Goal: Task Accomplishment & Management: Use online tool/utility

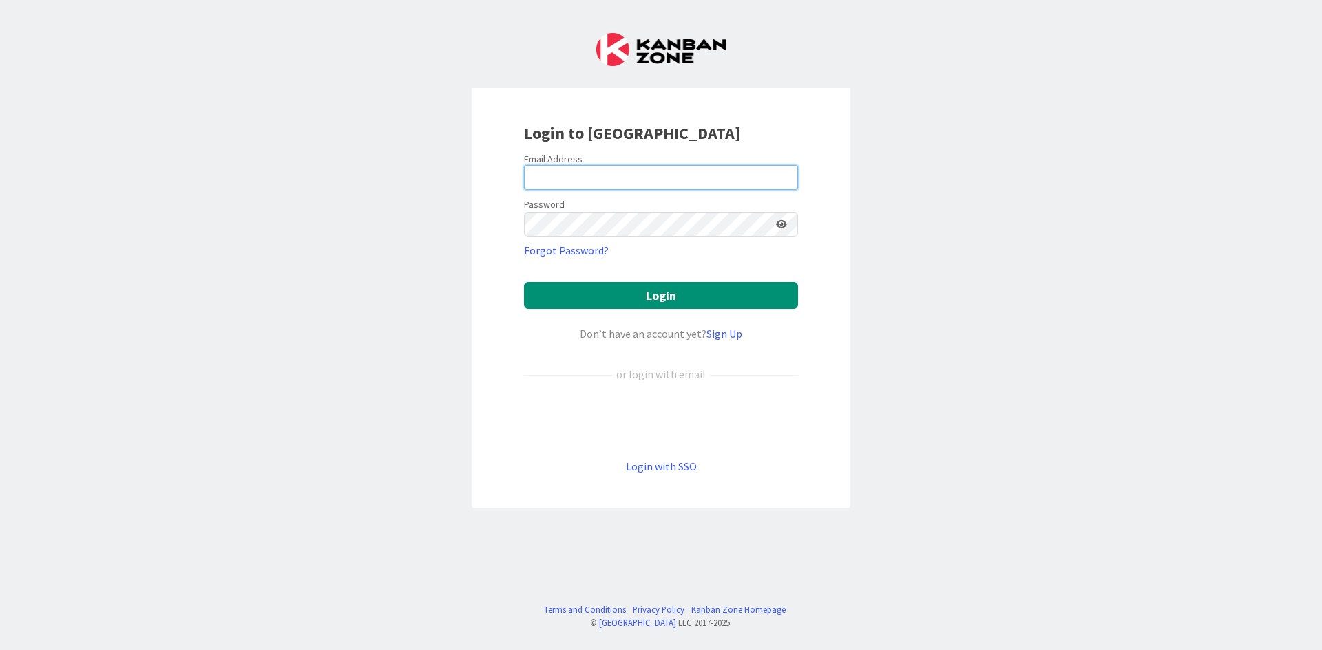
click at [574, 171] on input "email" at bounding box center [661, 177] width 274 height 25
type input "[PERSON_NAME][EMAIL_ADDRESS][DOMAIN_NAME]"
click at [524, 282] on button "Login" at bounding box center [661, 295] width 274 height 27
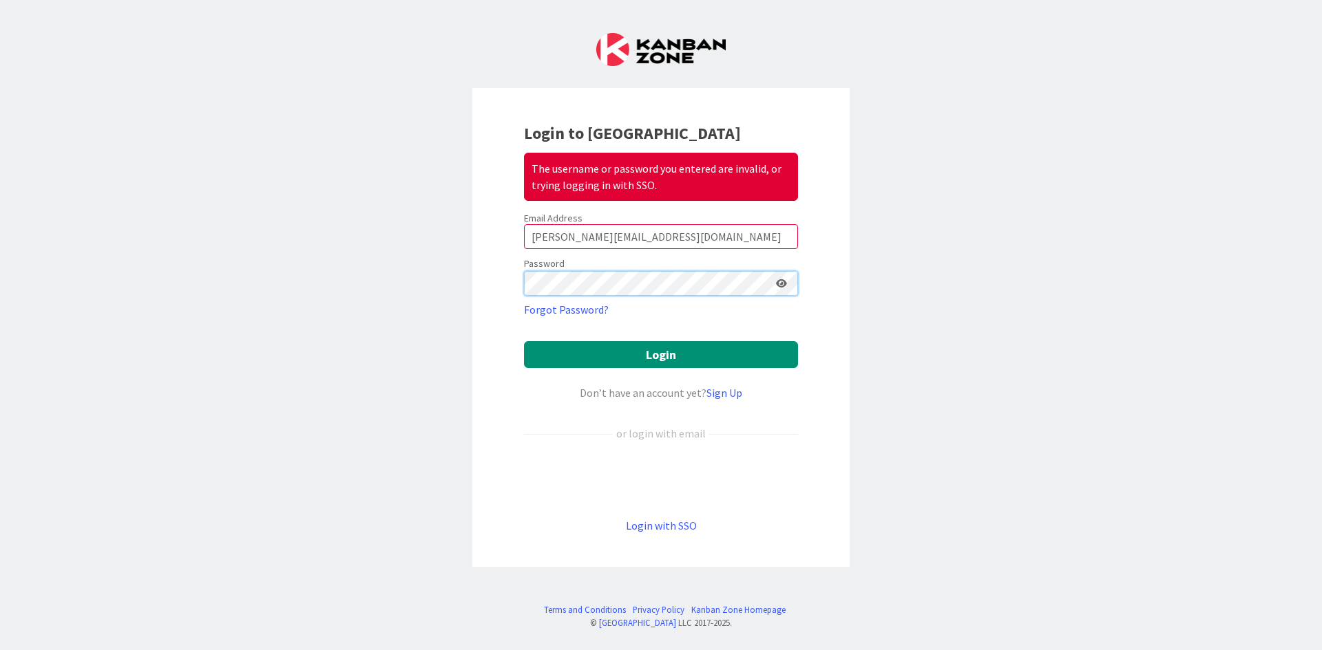
click at [524, 341] on button "Login" at bounding box center [661, 354] width 274 height 27
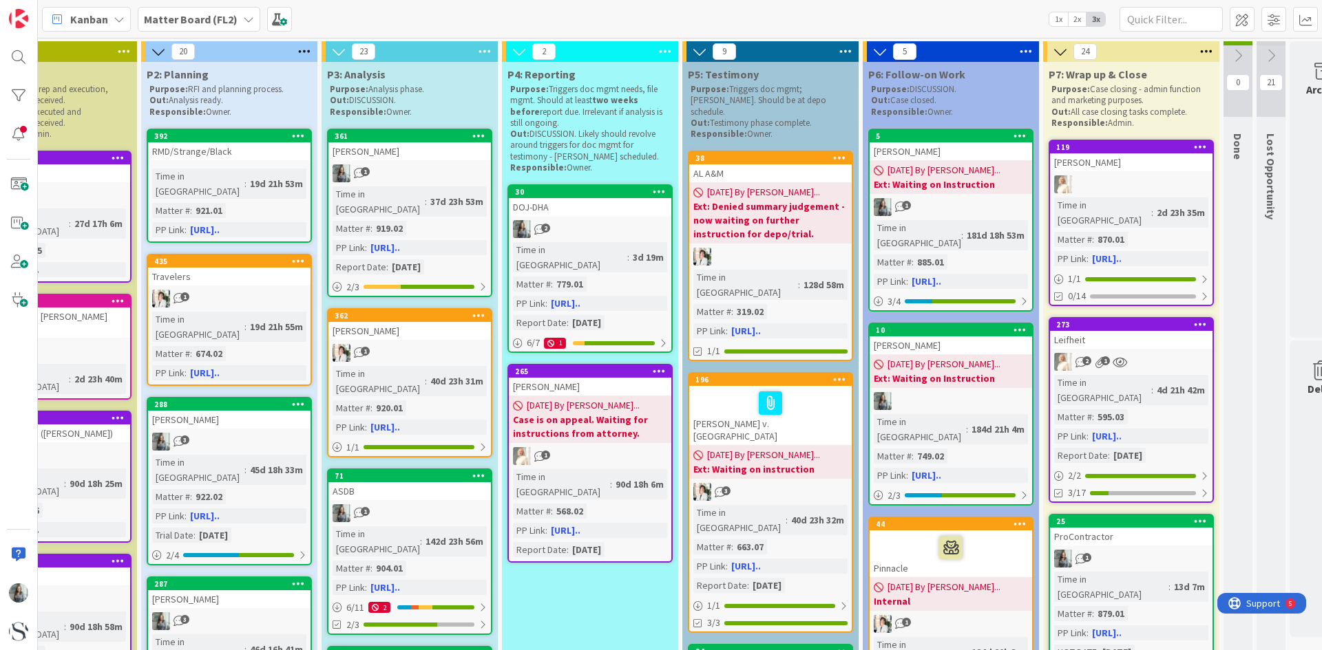
scroll to position [0, 527]
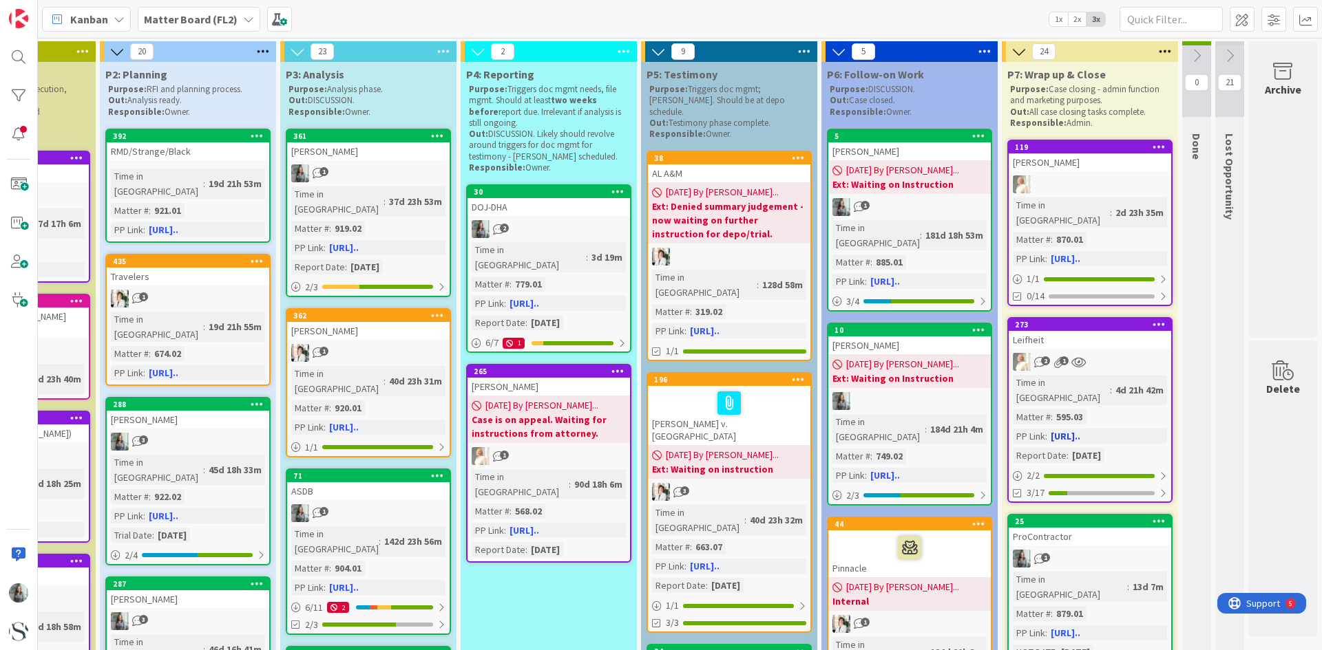
click at [1075, 331] on div "Leifheit" at bounding box center [1089, 340] width 162 height 18
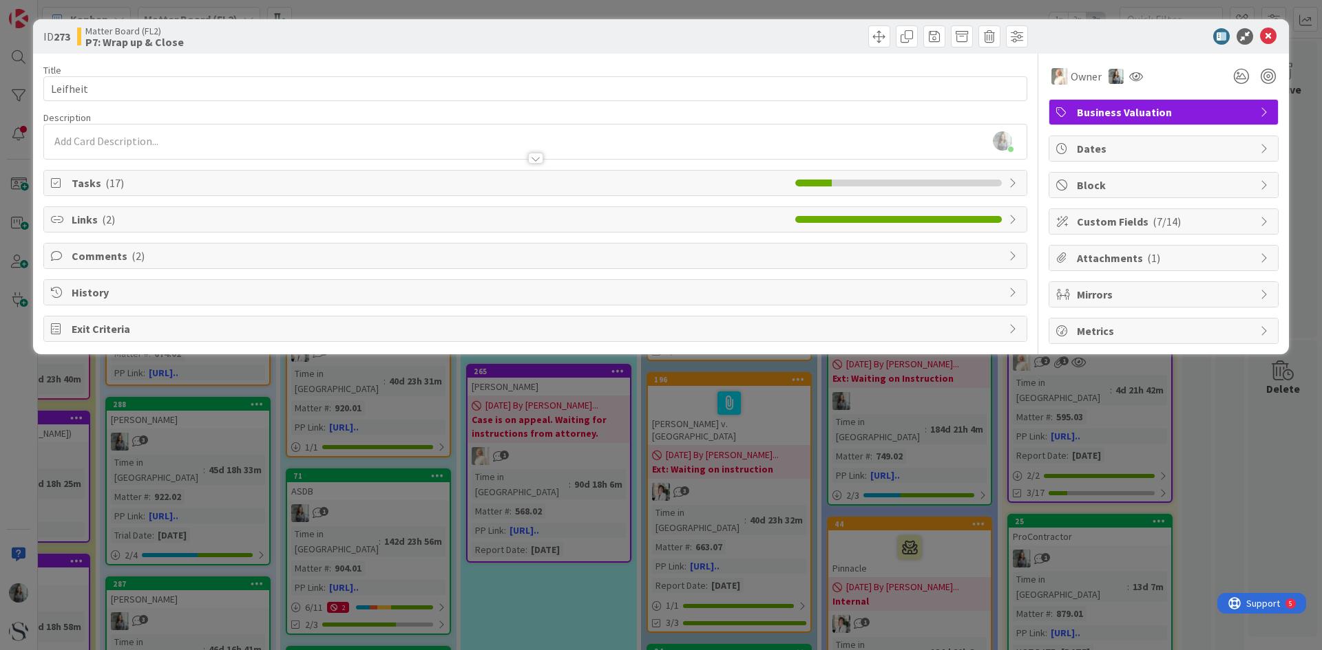
click at [94, 187] on span "Tasks ( 17 )" at bounding box center [430, 183] width 717 height 17
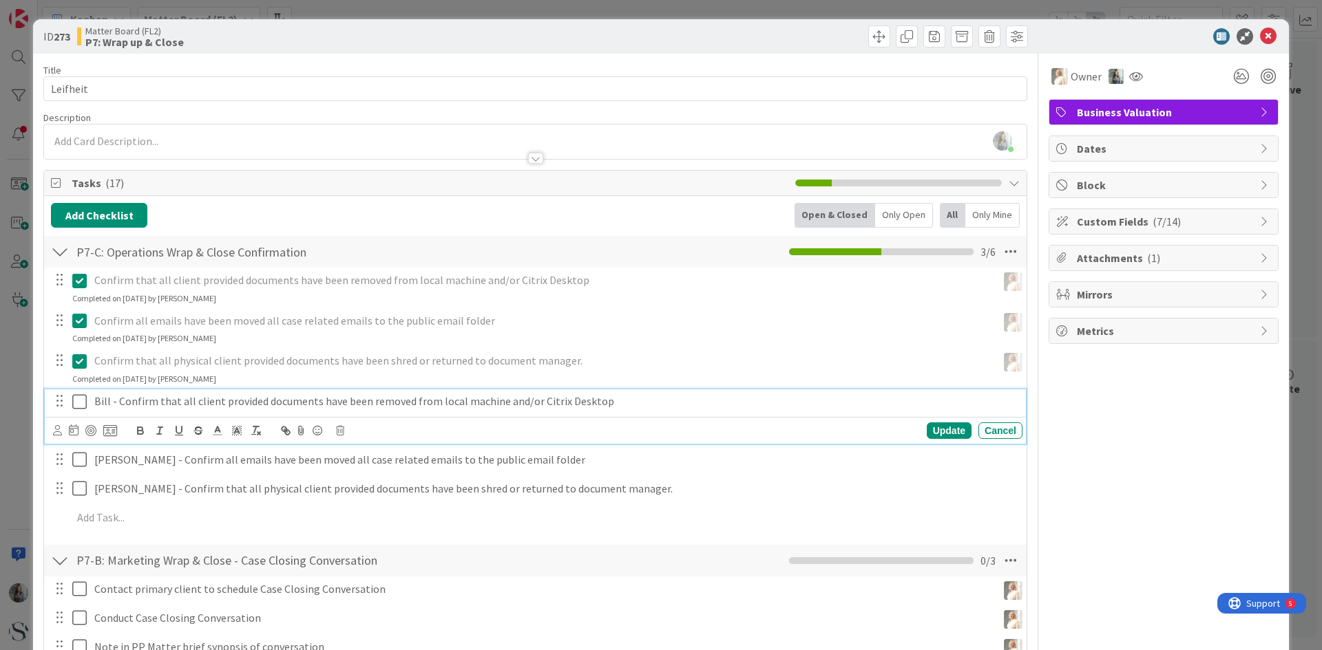
click at [83, 400] on icon at bounding box center [79, 402] width 14 height 17
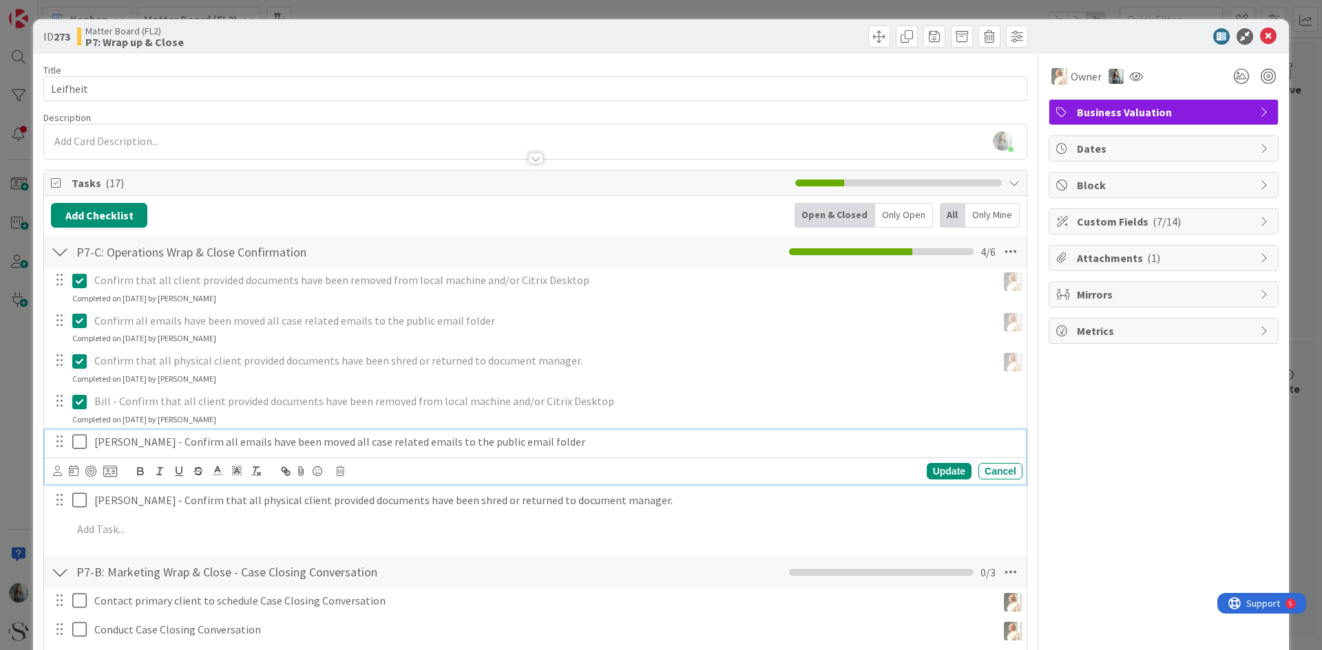
click at [78, 442] on icon at bounding box center [79, 442] width 14 height 17
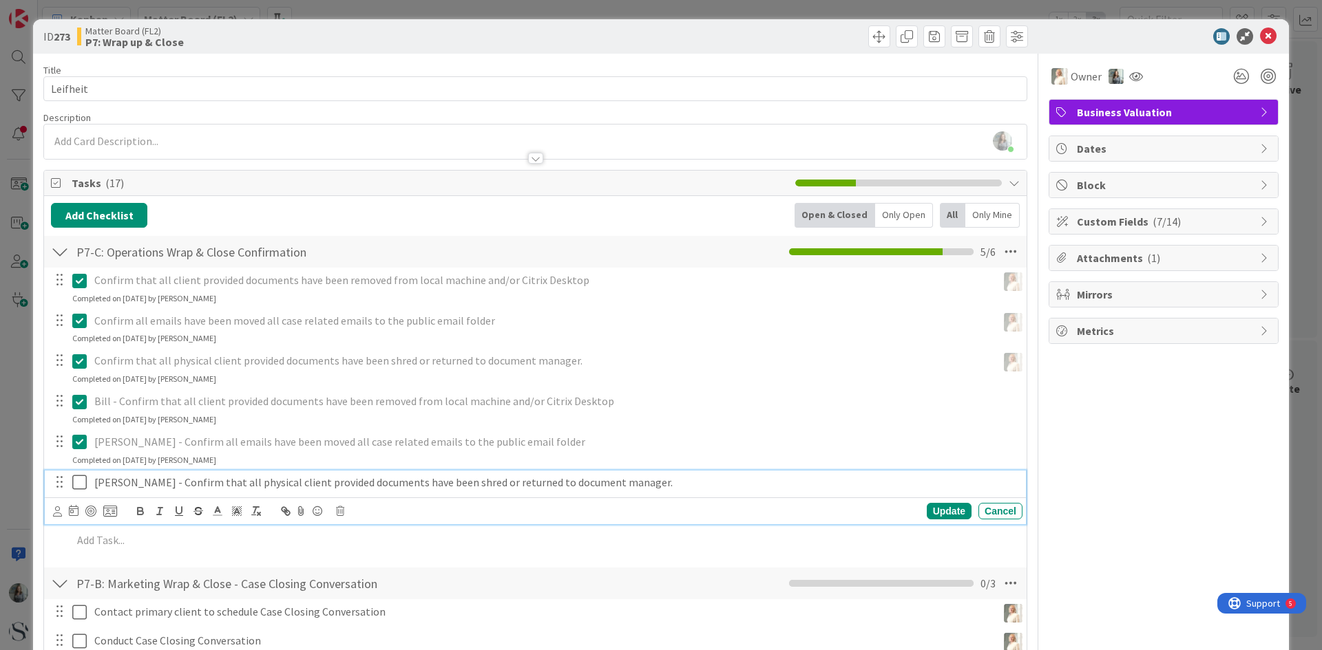
click at [83, 483] on icon at bounding box center [79, 482] width 14 height 17
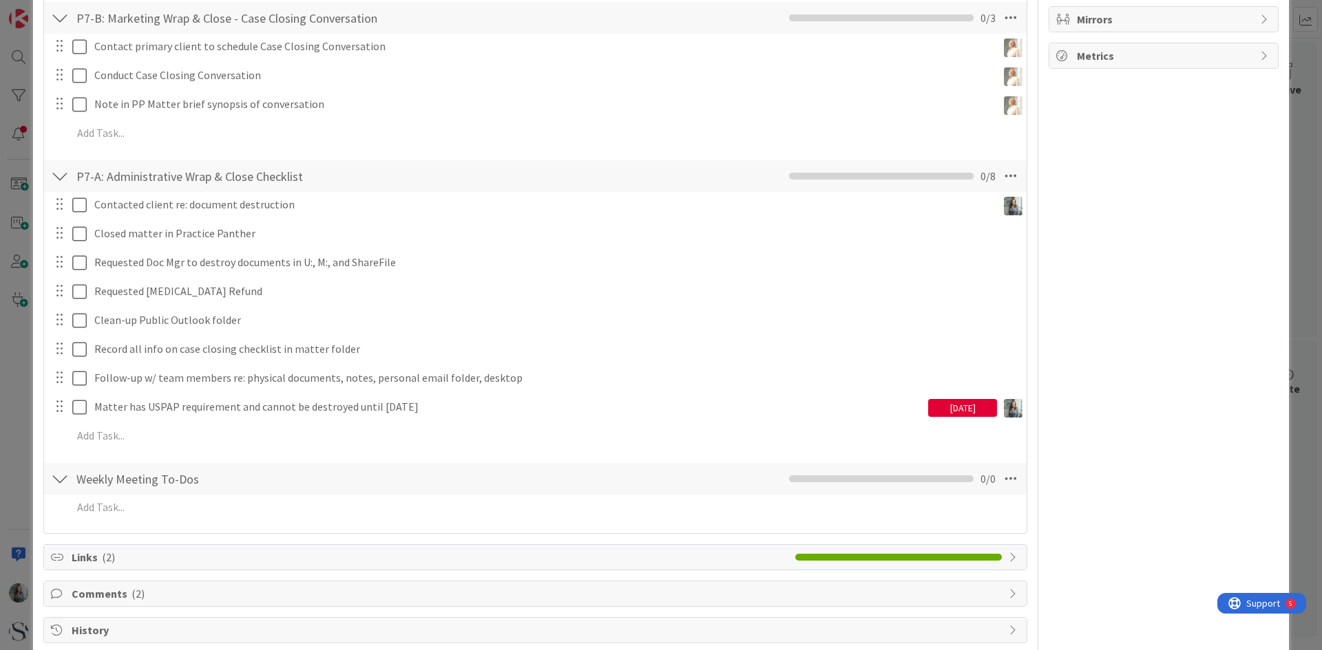
scroll to position [335, 0]
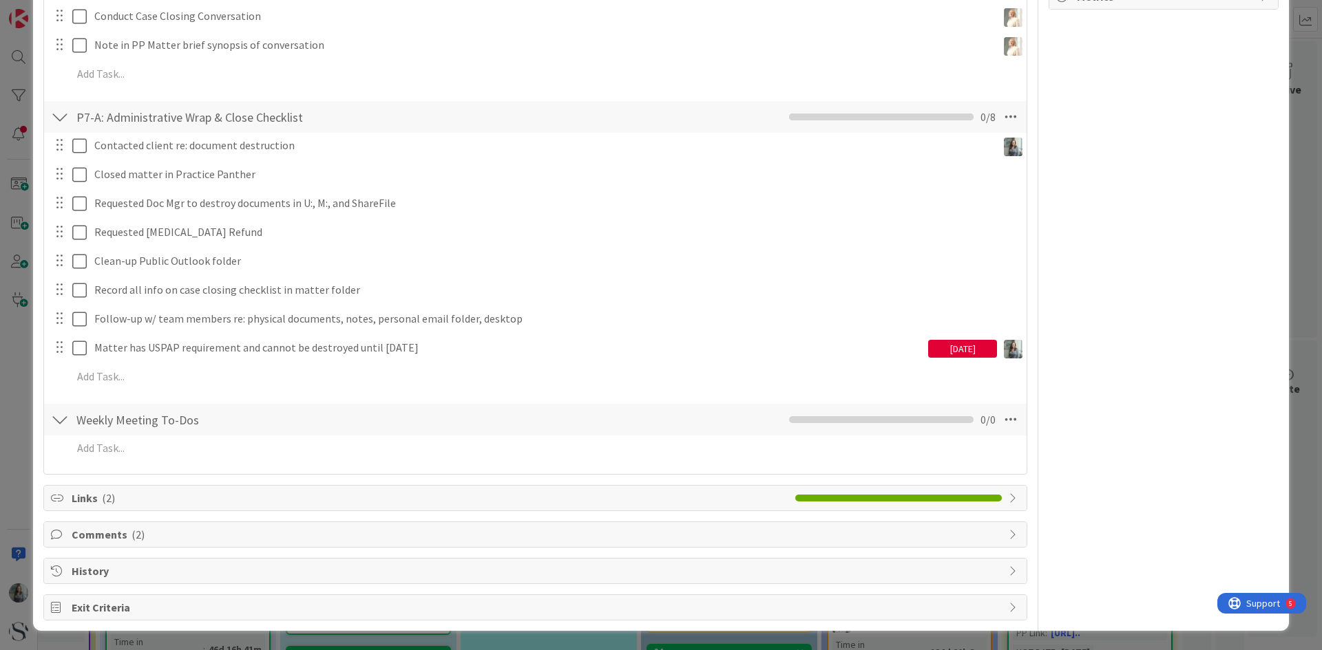
click at [90, 531] on span "Comments ( 2 )" at bounding box center [537, 535] width 930 height 17
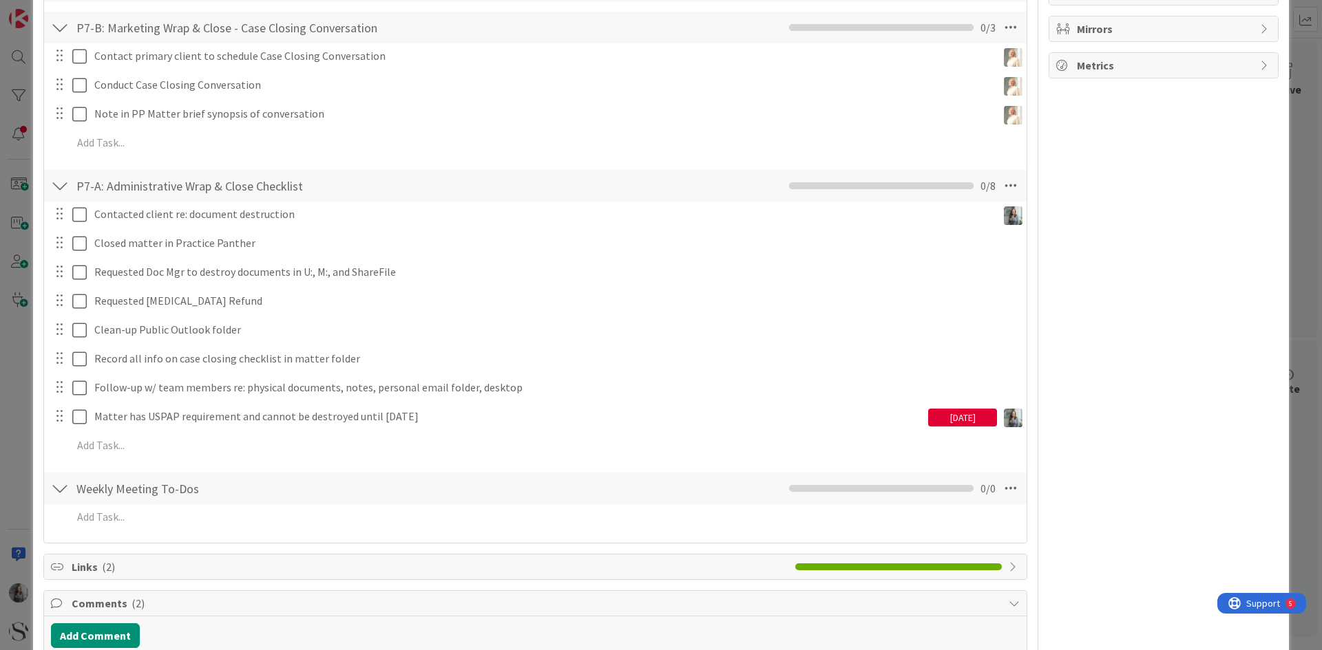
scroll to position [0, 0]
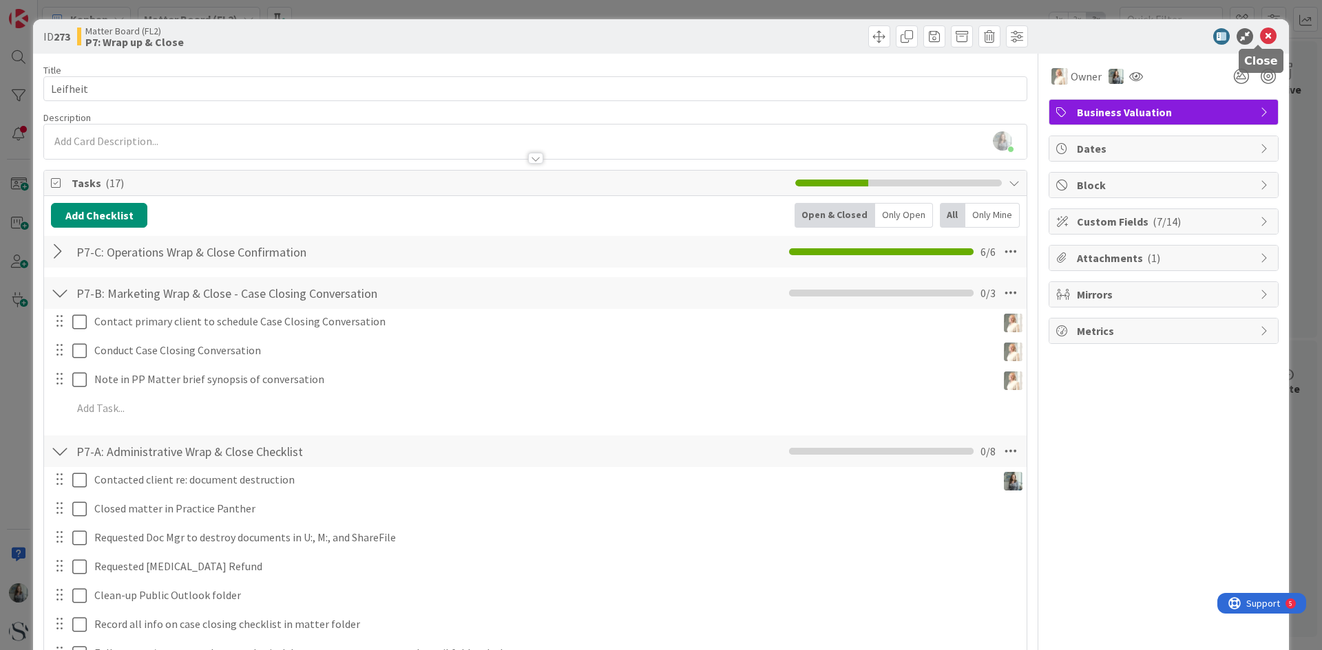
click at [1260, 34] on icon at bounding box center [1268, 36] width 17 height 17
